Goal: Task Accomplishment & Management: Complete application form

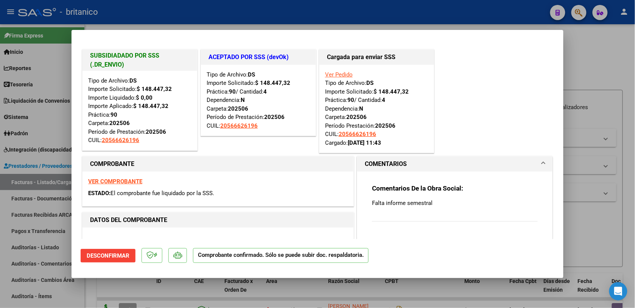
click at [607, 219] on div at bounding box center [317, 154] width 635 height 308
type input "$ 0,00"
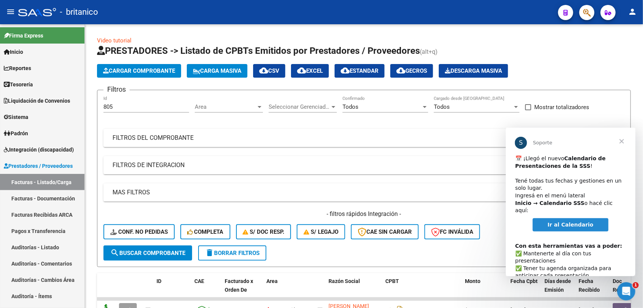
click at [620, 138] on span "Cerrar" at bounding box center [620, 140] width 27 height 27
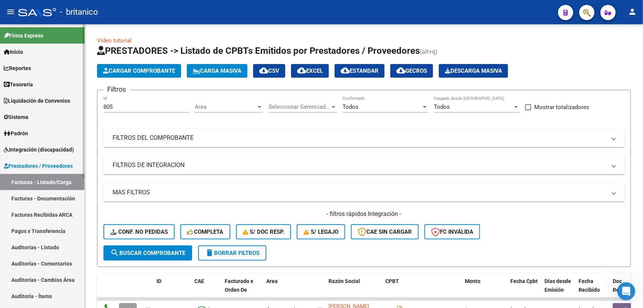
click at [47, 181] on link "Facturas - Listado/Carga" at bounding box center [42, 182] width 84 height 16
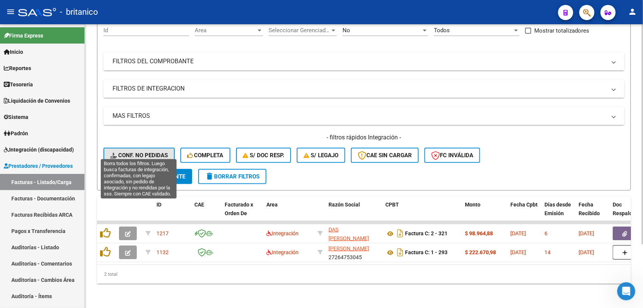
click at [148, 152] on span "Conf. no pedidas" at bounding box center [139, 155] width 58 height 7
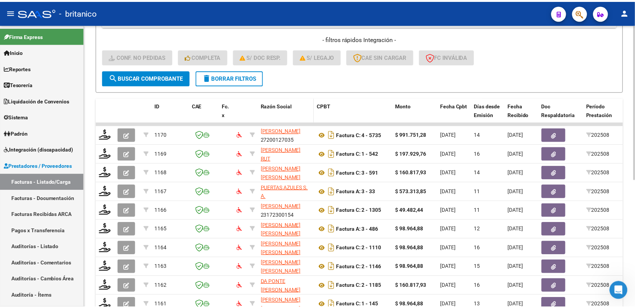
scroll to position [177, 0]
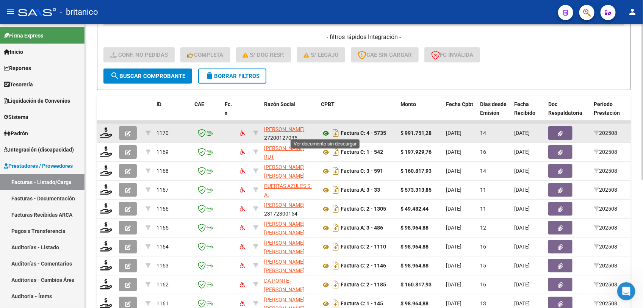
click at [324, 131] on icon at bounding box center [326, 133] width 10 height 9
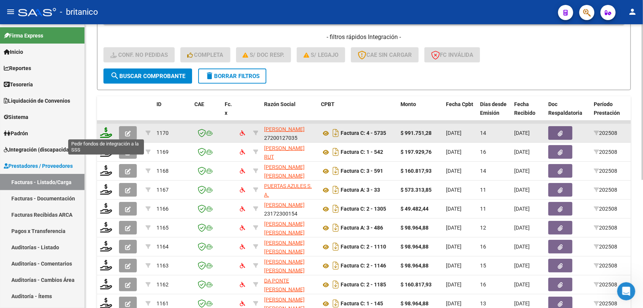
click at [107, 127] on icon at bounding box center [106, 132] width 12 height 11
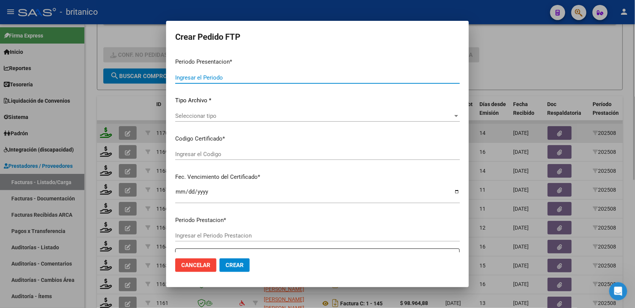
type input "202508"
type input "$ 991.751,28"
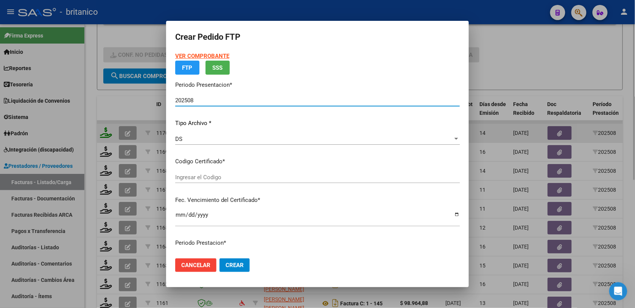
type input "ARG0200046956679-2023011820330118BS350"
type input "[DATE]"
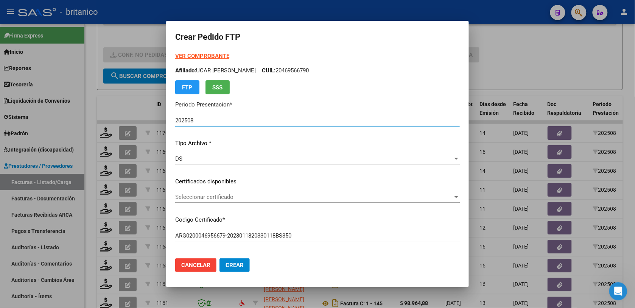
click at [453, 195] on div at bounding box center [456, 197] width 7 height 6
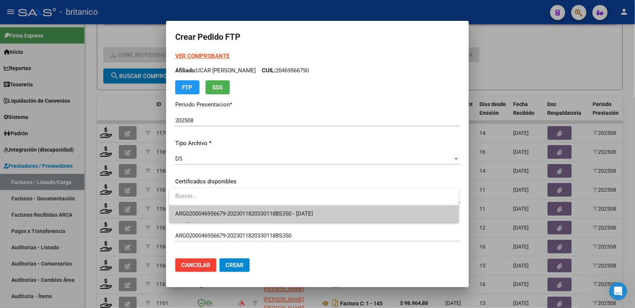
click at [366, 212] on span "ARG0200046956679-2023011820330118BS350 - [DATE]" at bounding box center [314, 213] width 278 height 17
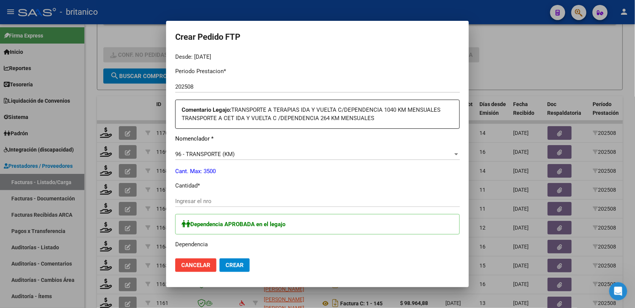
scroll to position [237, 0]
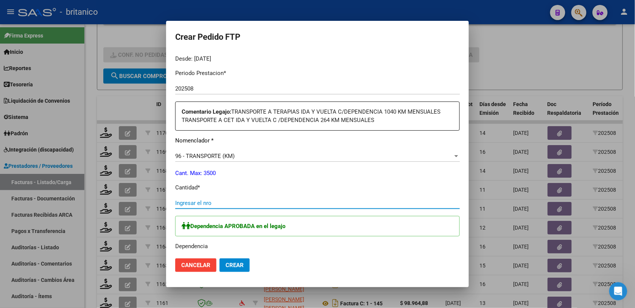
click at [245, 200] on input "Ingresar el nro" at bounding box center [317, 203] width 285 height 7
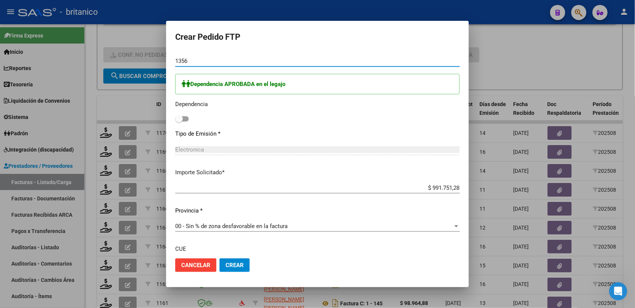
scroll to position [331, 0]
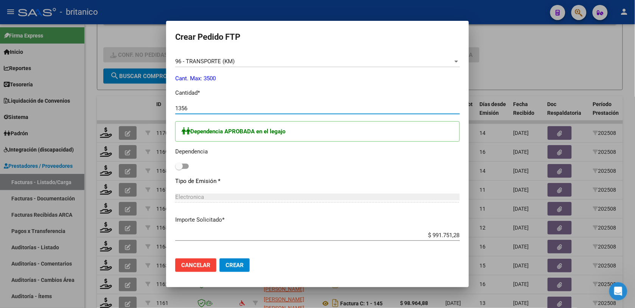
type input "1356"
click at [182, 169] on span at bounding box center [179, 166] width 8 height 8
click at [179, 169] on input "checkbox" at bounding box center [179, 169] width 0 height 0
checkbox input "true"
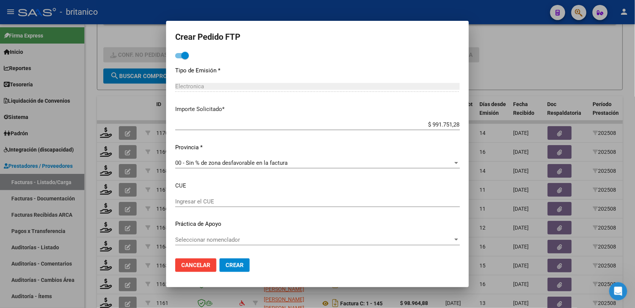
scroll to position [253, 0]
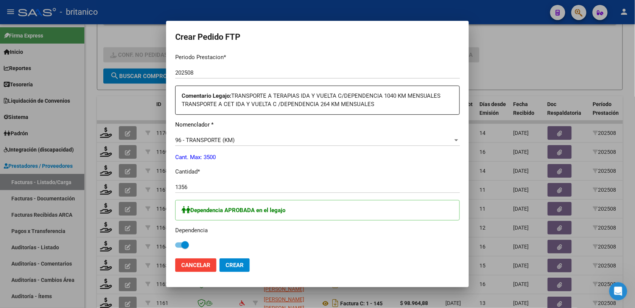
click at [237, 265] on span "Crear" at bounding box center [235, 265] width 18 height 7
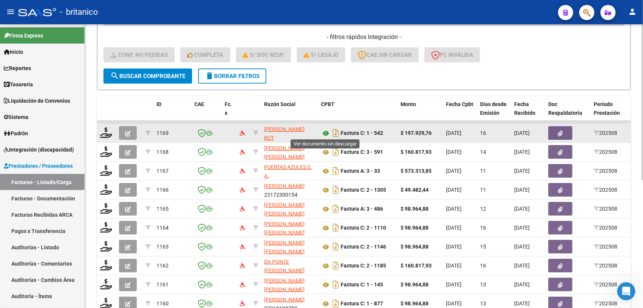
click at [324, 133] on icon at bounding box center [326, 133] width 10 height 9
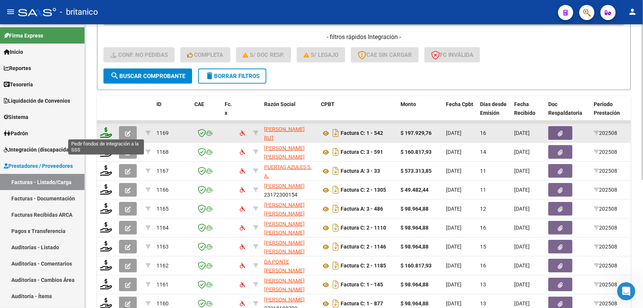
click at [104, 134] on icon at bounding box center [106, 132] width 12 height 11
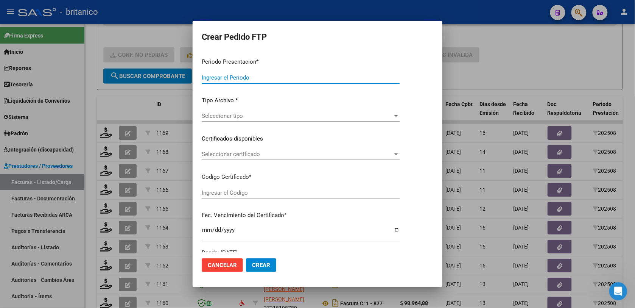
type input "202508"
type input "$ 197.929,76"
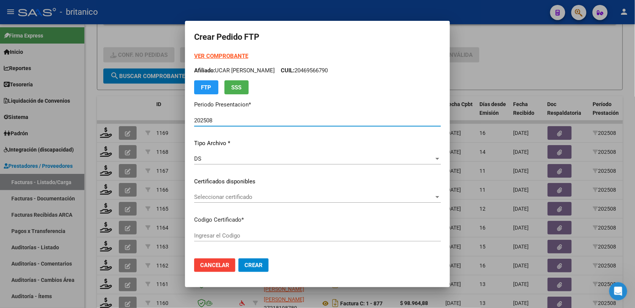
type input "ARG02000558681742022122920271229CBA-536"
type input "[DATE]"
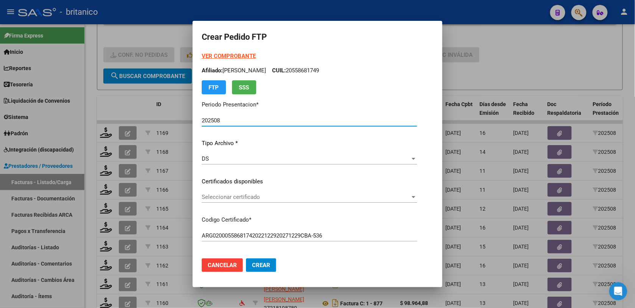
click at [417, 193] on div "Seleccionar certificado" at bounding box center [309, 196] width 215 height 7
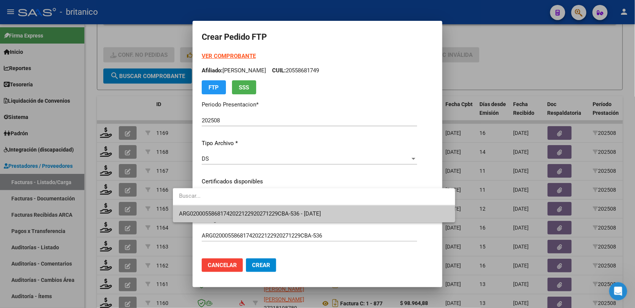
click at [371, 217] on span "ARG02000558681742022122920271229CBA-536 - [DATE]" at bounding box center [314, 213] width 270 height 17
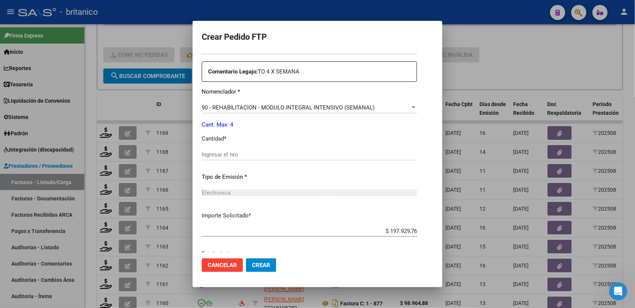
scroll to position [307, 0]
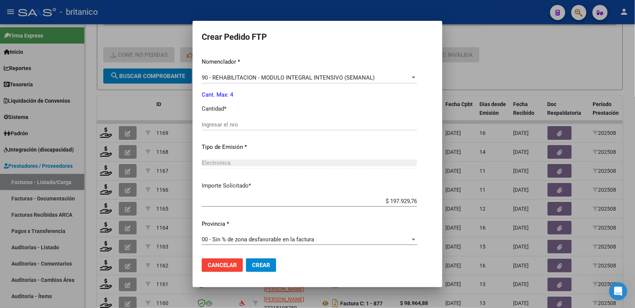
click at [202, 124] on input "Ingresar el nro" at bounding box center [309, 124] width 215 height 7
type input "4"
click at [248, 264] on button "Crear" at bounding box center [261, 265] width 30 height 14
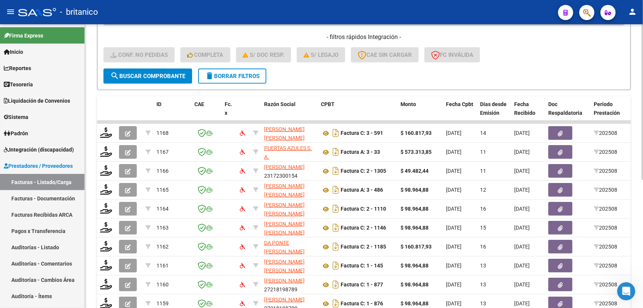
click at [150, 30] on div "MAS FILTROS Todos Con Doc. Respaldatoria Todos Con Trazabilidad Todos Asociado …" at bounding box center [363, 37] width 521 height 62
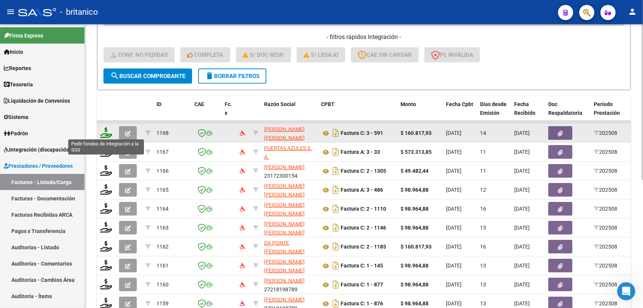
click at [105, 131] on icon at bounding box center [106, 132] width 12 height 11
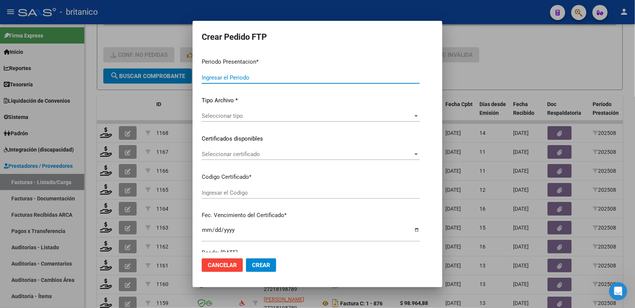
type input "202508"
type input "$ 160.817,93"
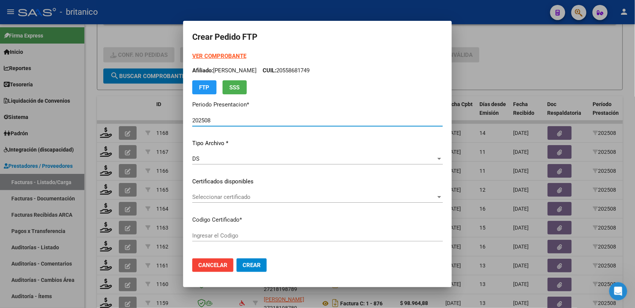
type input "ARG020005384908420191010-20241010BS427"
type input "[DATE]"
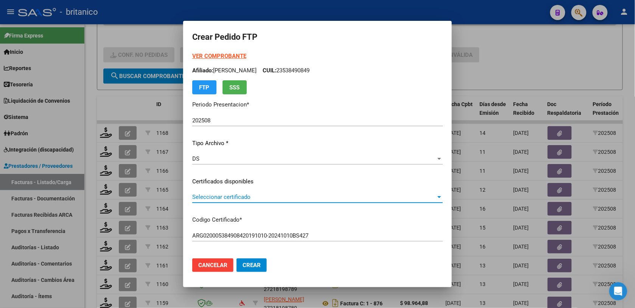
click at [441, 196] on div at bounding box center [440, 197] width 4 height 2
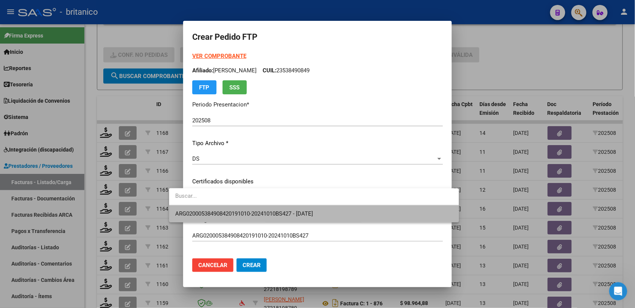
click at [407, 218] on span "ARG020005384908420191010-20241010BS427 - [DATE]" at bounding box center [314, 213] width 278 height 17
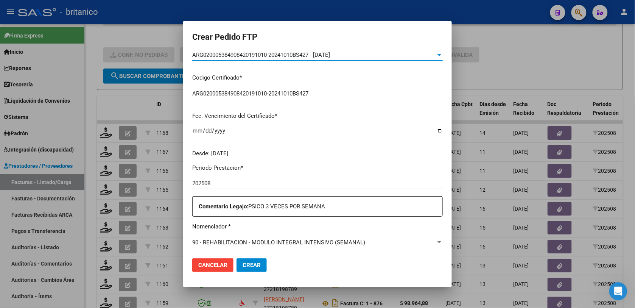
scroll to position [237, 0]
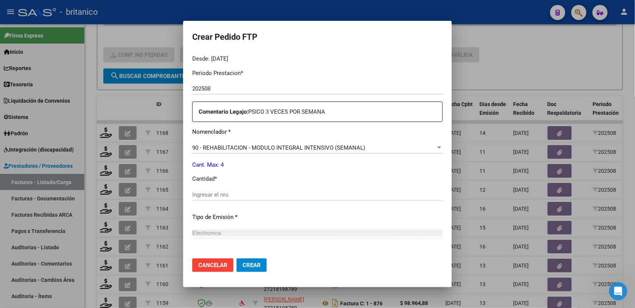
click at [209, 194] on input "Ingresar el nro" at bounding box center [317, 194] width 251 height 7
type input "4"
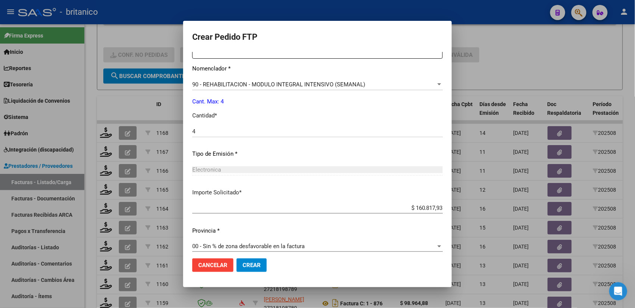
scroll to position [307, 0]
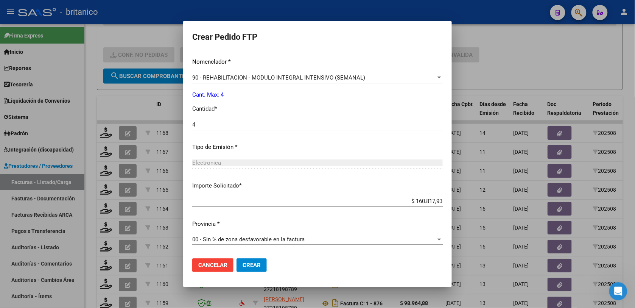
click at [237, 271] on button "Crear" at bounding box center [252, 265] width 30 height 14
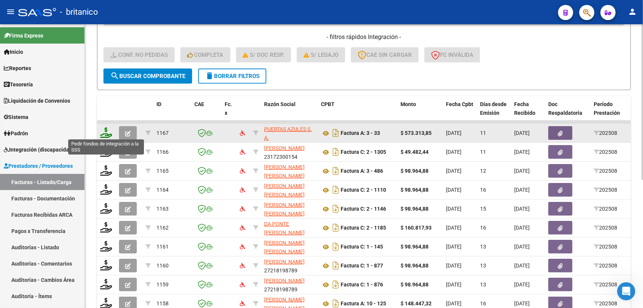
click at [108, 134] on icon at bounding box center [106, 132] width 12 height 11
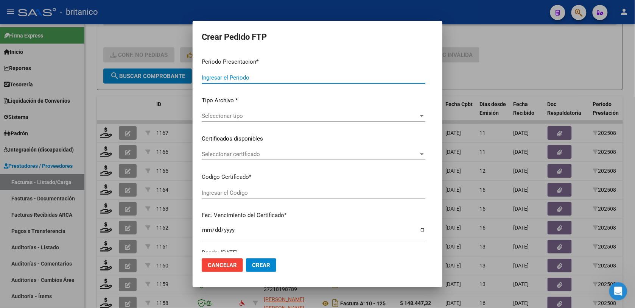
type input "202508"
type input "$ 573.313,85"
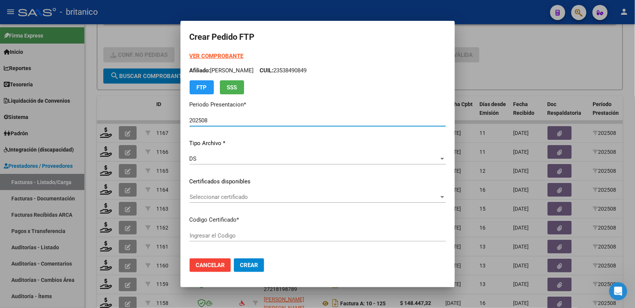
type input "ARG0200048520483-20190425-20270425BS437"
type input "[DATE]"
click at [446, 196] on div at bounding box center [442, 197] width 7 height 6
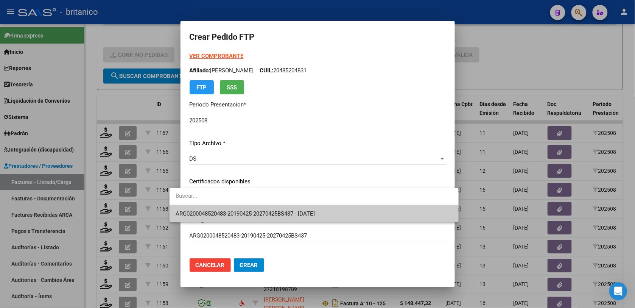
click at [370, 213] on span "ARG0200048520483-20190425-20270425BS437 - [DATE]" at bounding box center [314, 213] width 277 height 17
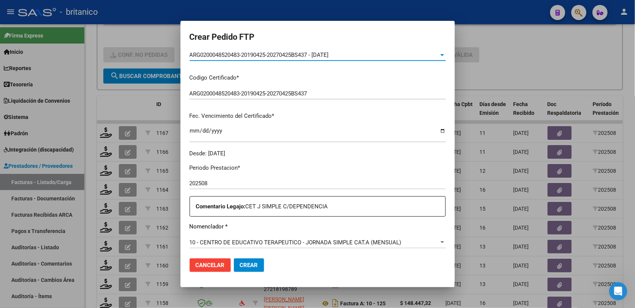
scroll to position [284, 0]
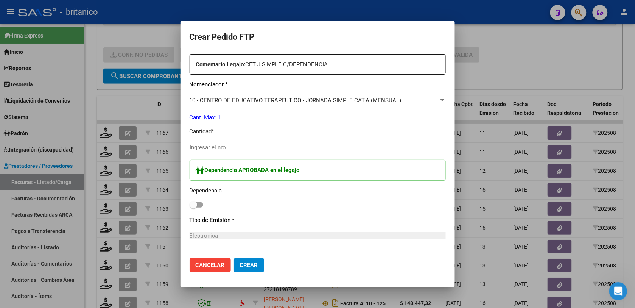
click at [190, 205] on span at bounding box center [197, 204] width 14 height 5
click at [193, 207] on input "checkbox" at bounding box center [193, 207] width 0 height 0
checkbox input "true"
click at [210, 142] on div "Ingresar el nro" at bounding box center [318, 147] width 256 height 11
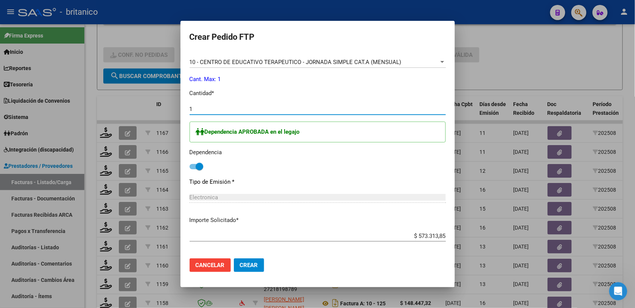
scroll to position [357, 0]
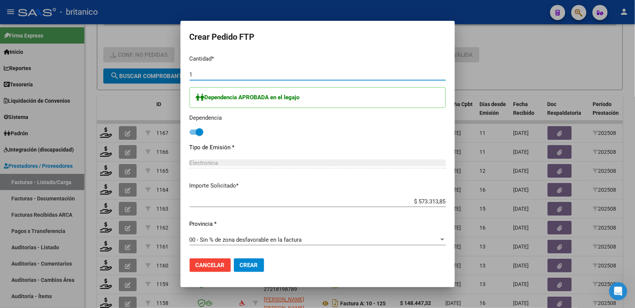
type input "1"
click at [240, 263] on span "Crear" at bounding box center [249, 265] width 18 height 7
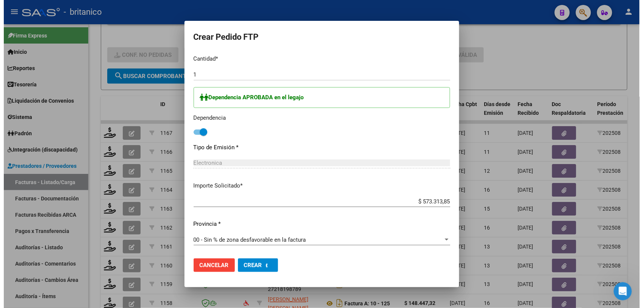
scroll to position [0, 0]
